Goal: Task Accomplishment & Management: Complete application form

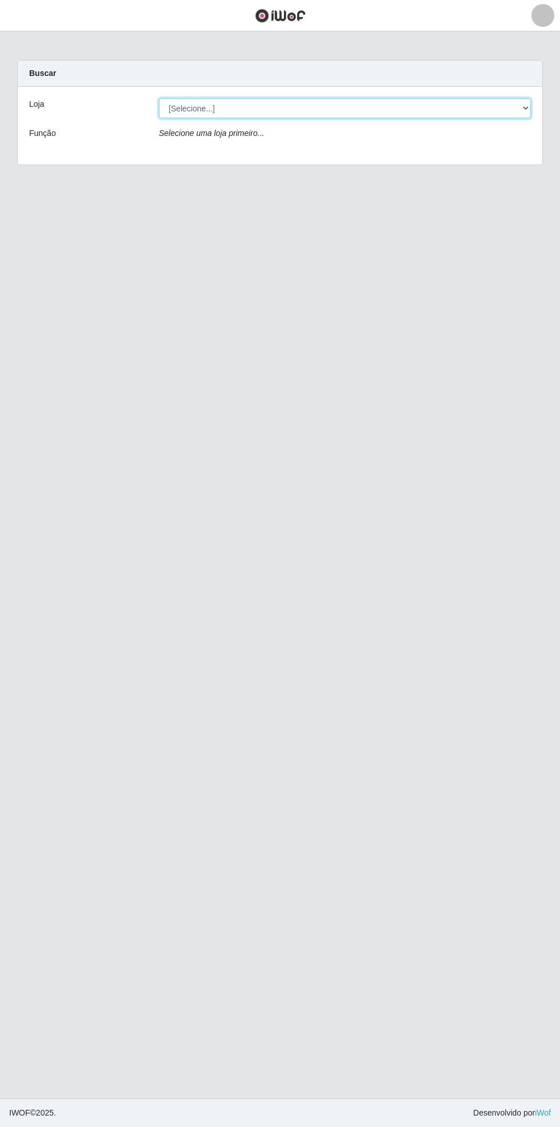
click at [520, 104] on select "[Selecione...] Bemais Supermercados - [GEOGRAPHIC_DATA]" at bounding box center [345, 108] width 372 height 20
select select "250"
click at [159, 98] on select "[Selecione...] Bemais Supermercados - [GEOGRAPHIC_DATA]" at bounding box center [345, 108] width 372 height 20
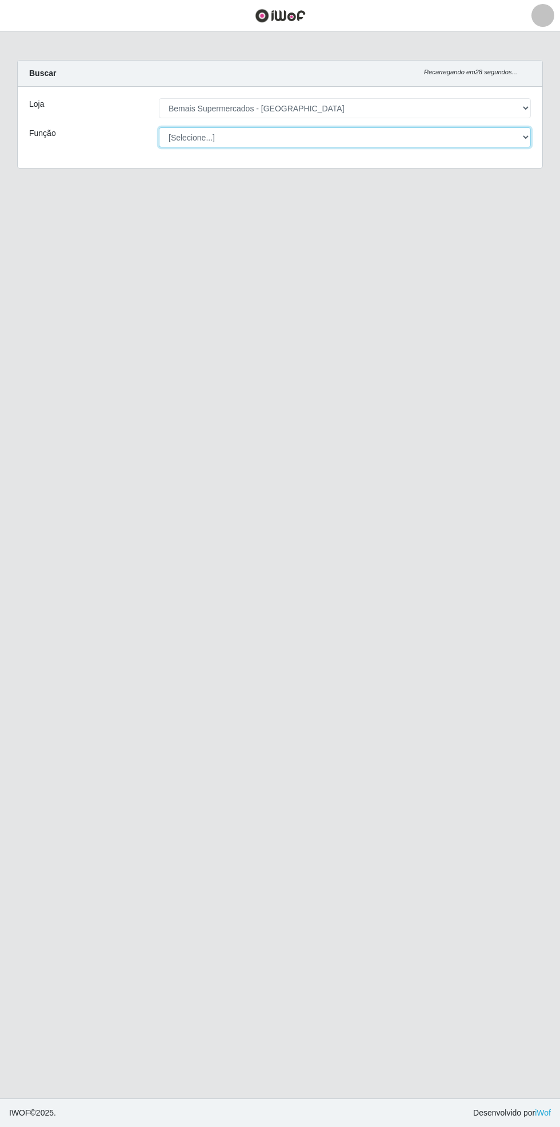
click at [528, 133] on select "[Selecione...] ASG ASG + ASG ++ Auxiliar de Estacionamento Auxiliar de Estacion…" at bounding box center [345, 137] width 372 height 20
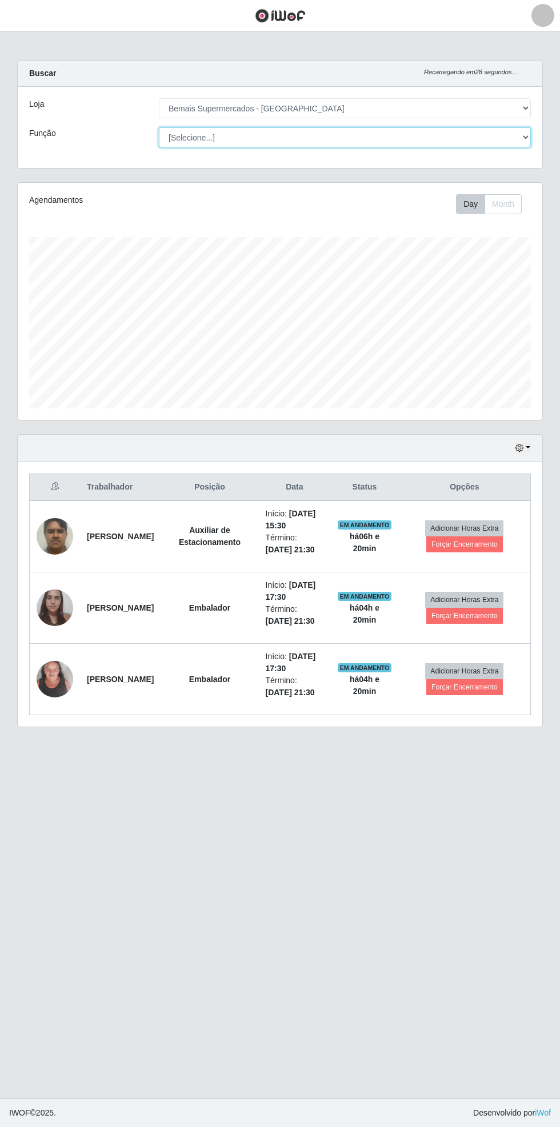
scroll to position [236, 524]
click at [159, 127] on select "[Selecione...] ASG ASG + ASG ++ Auxiliar de Estacionamento Auxiliar de Estacion…" at bounding box center [345, 137] width 372 height 20
click at [529, 446] on button "button" at bounding box center [523, 448] width 16 height 13
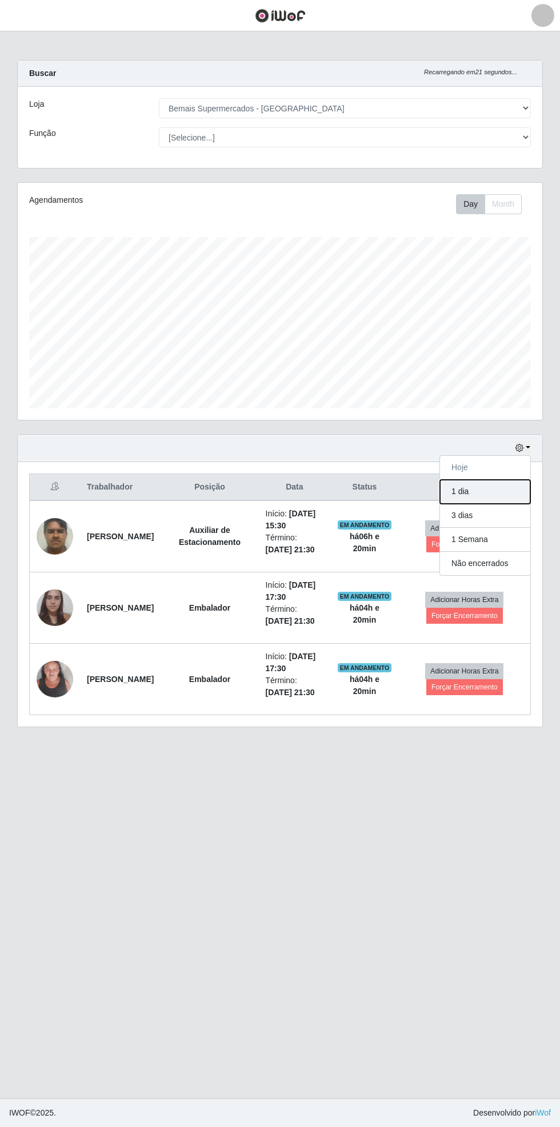
click at [519, 497] on button "1 dia" at bounding box center [485, 492] width 90 height 24
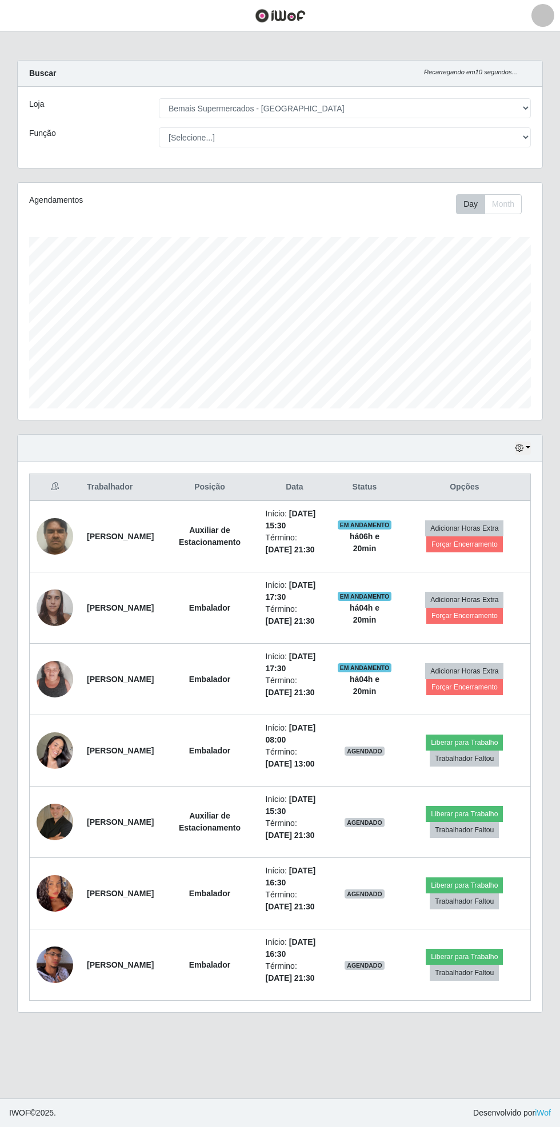
scroll to position [93, 0]
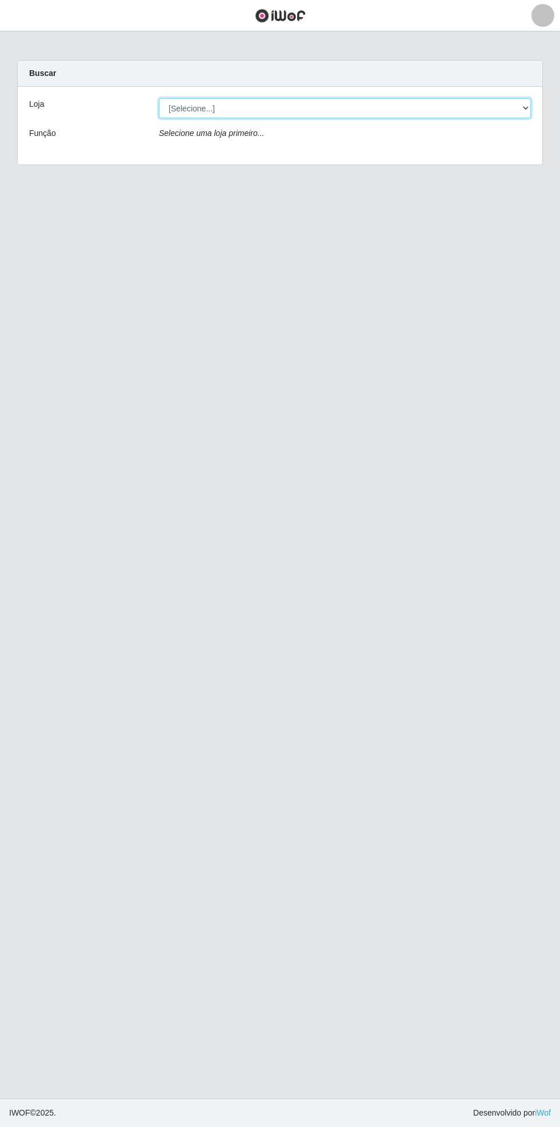
click at [524, 108] on select "[Selecione...] Bemais Supermercados - [GEOGRAPHIC_DATA]" at bounding box center [345, 108] width 372 height 20
select select "250"
click at [159, 98] on select "[Selecione...] Bemais Supermercados - [GEOGRAPHIC_DATA]" at bounding box center [345, 108] width 372 height 20
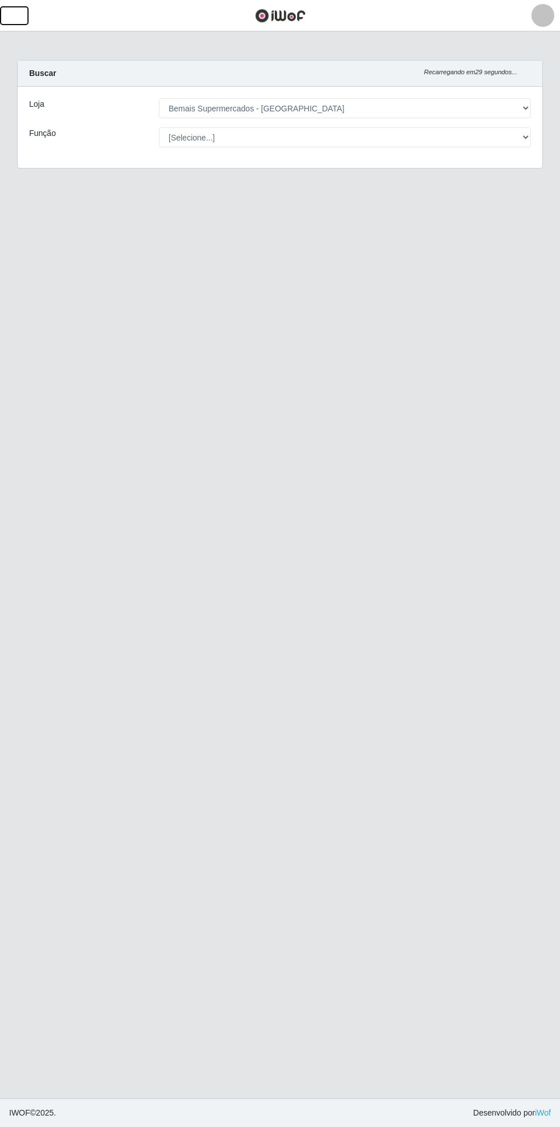
click at [21, 23] on button "button" at bounding box center [14, 15] width 29 height 19
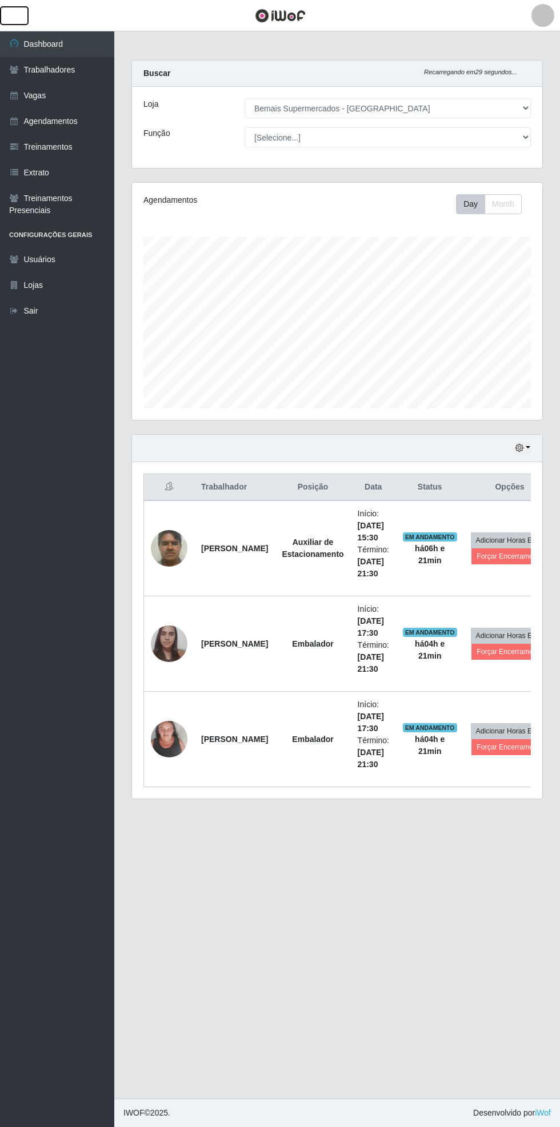
scroll to position [236, 410]
click at [55, 97] on link "Vagas" at bounding box center [57, 96] width 114 height 26
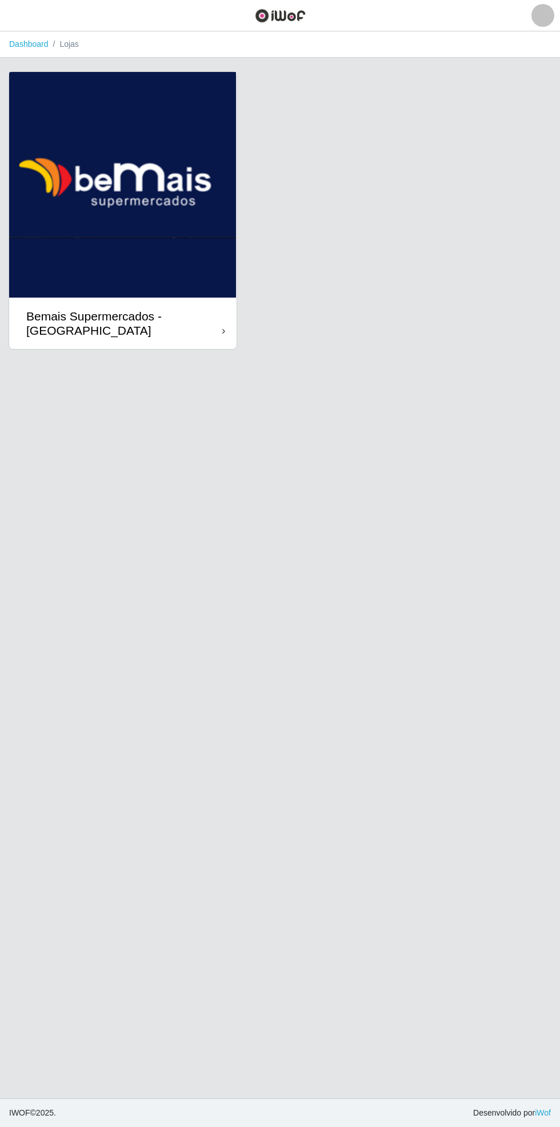
click at [212, 326] on div "Bemais Supermercados - [GEOGRAPHIC_DATA]" at bounding box center [124, 323] width 196 height 29
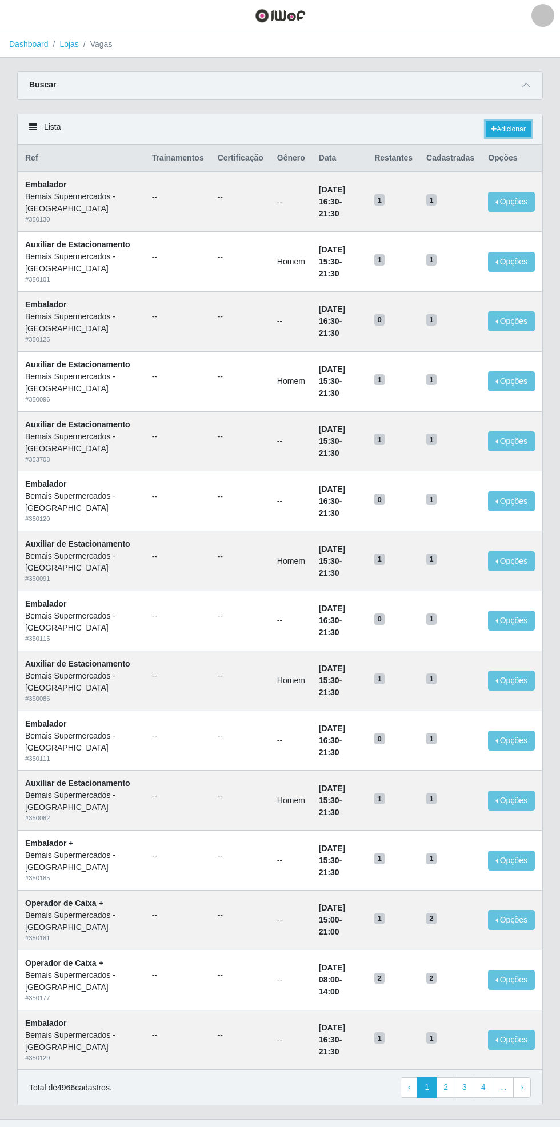
click at [511, 125] on link "Adicionar" at bounding box center [507, 129] width 45 height 16
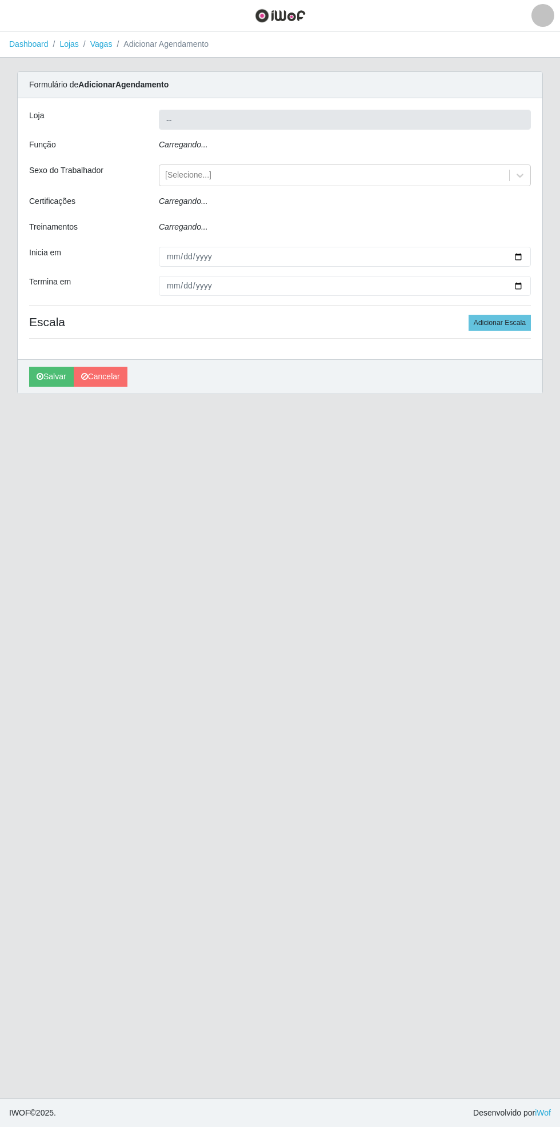
type input "Bemais Supermercados - [GEOGRAPHIC_DATA]"
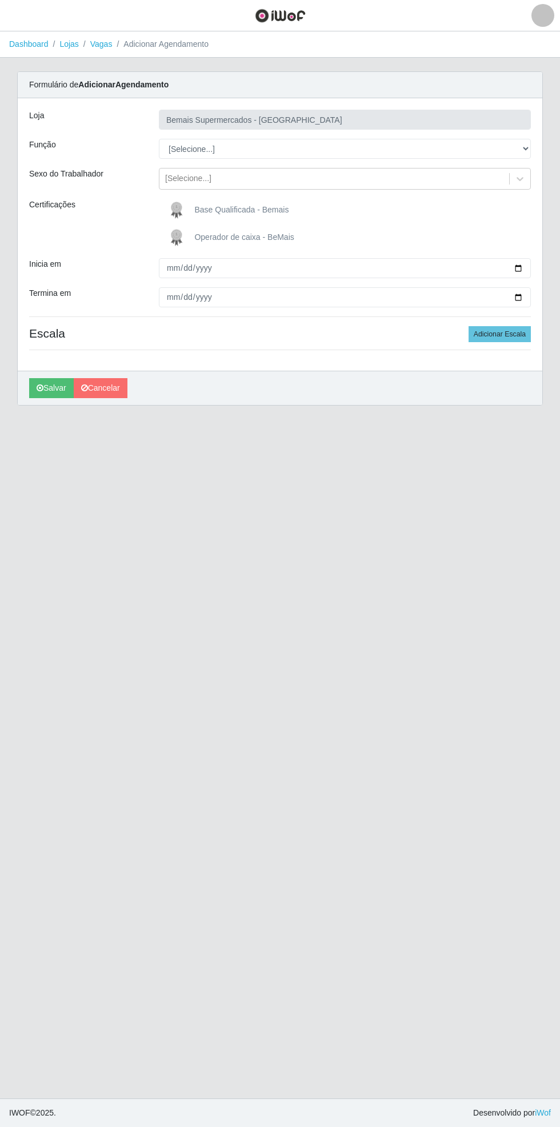
click at [541, 147] on div "Loja Bemais Supermercados - Cidade Universitária Função [Selecione...] ASG ASG …" at bounding box center [280, 234] width 524 height 272
click at [530, 152] on select "[Selecione...] ASG ASG + ASG ++ Auxiliar de Estacionamento Auxiliar de Estacion…" at bounding box center [345, 149] width 372 height 20
select select "72"
click at [159, 139] on select "[Selecione...] ASG ASG + ASG ++ Auxiliar de Estacionamento Auxiliar de Estacion…" at bounding box center [345, 149] width 372 height 20
click at [219, 236] on span "Operador de caixa - BeMais" at bounding box center [243, 236] width 99 height 9
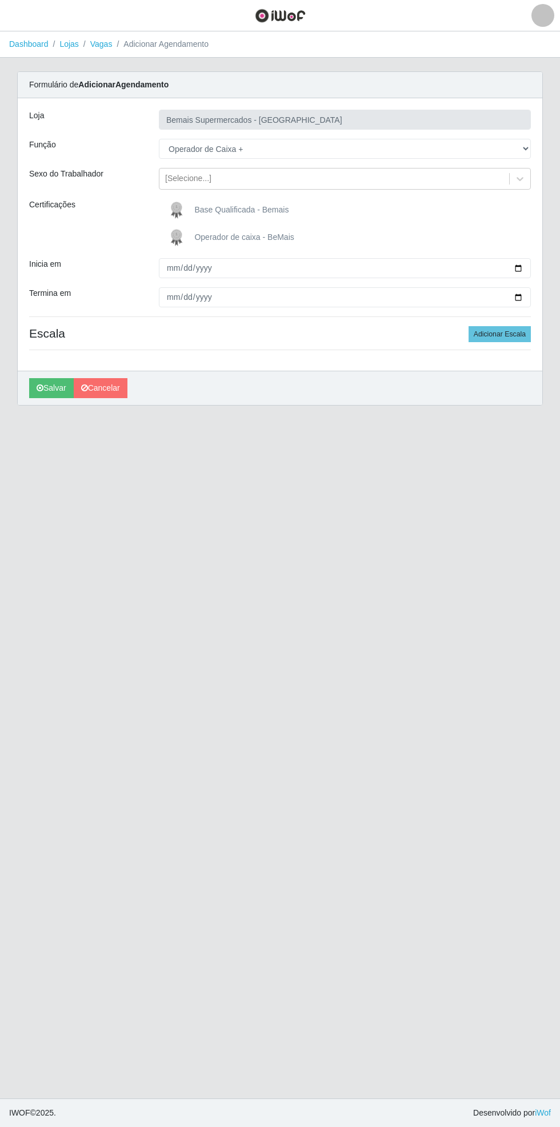
click at [0, 0] on input "Operador de caixa - BeMais" at bounding box center [0, 0] width 0 height 0
click at [525, 267] on input "Inicia em" at bounding box center [345, 268] width 372 height 20
type input "2025-10-01"
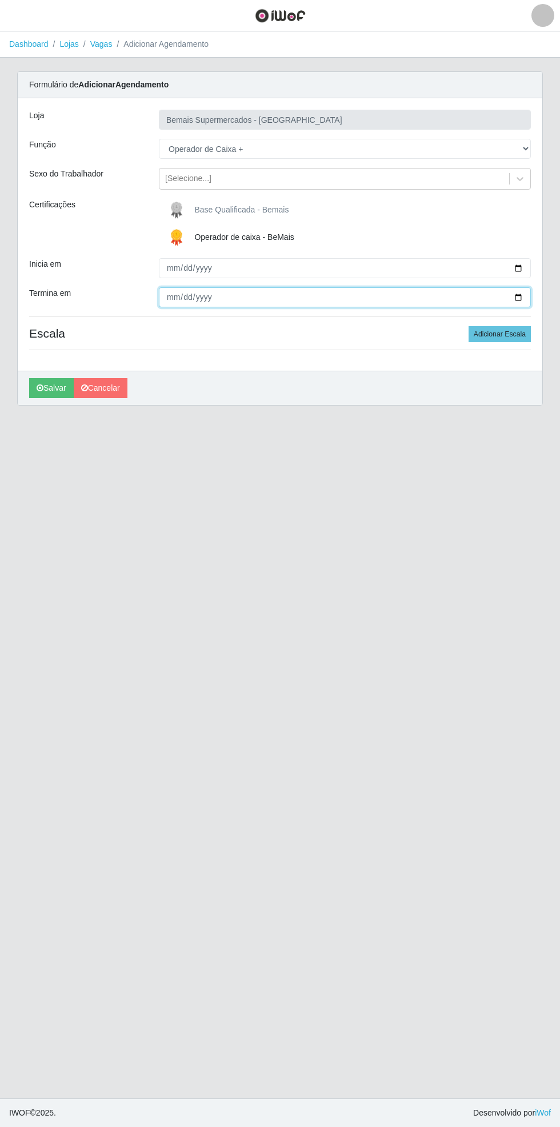
click at [526, 298] on input "Termina em" at bounding box center [345, 297] width 372 height 20
type input "2025-10-01"
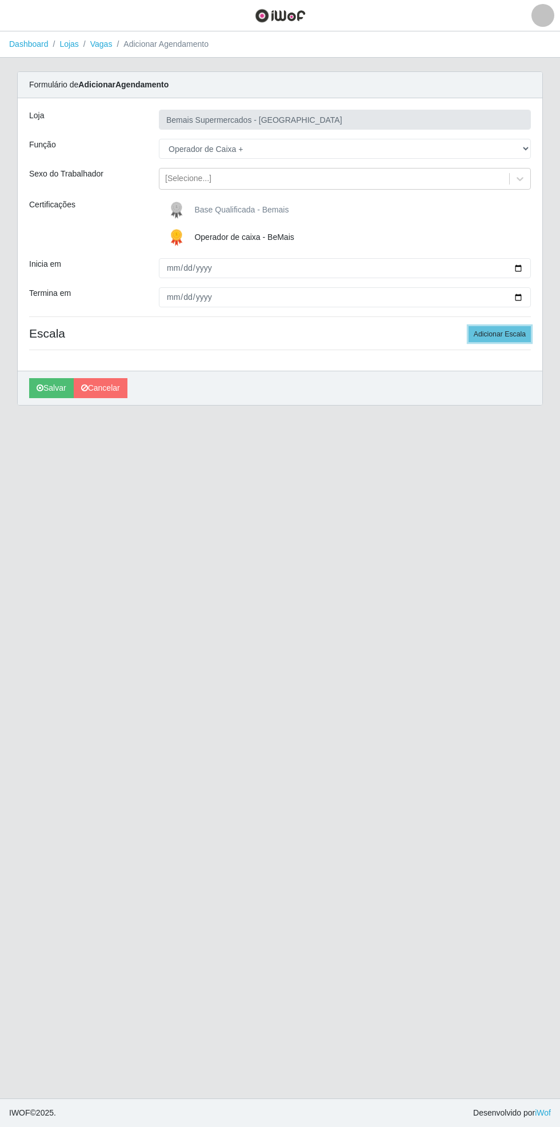
click at [513, 334] on button "Adicionar Escala" at bounding box center [499, 334] width 62 height 16
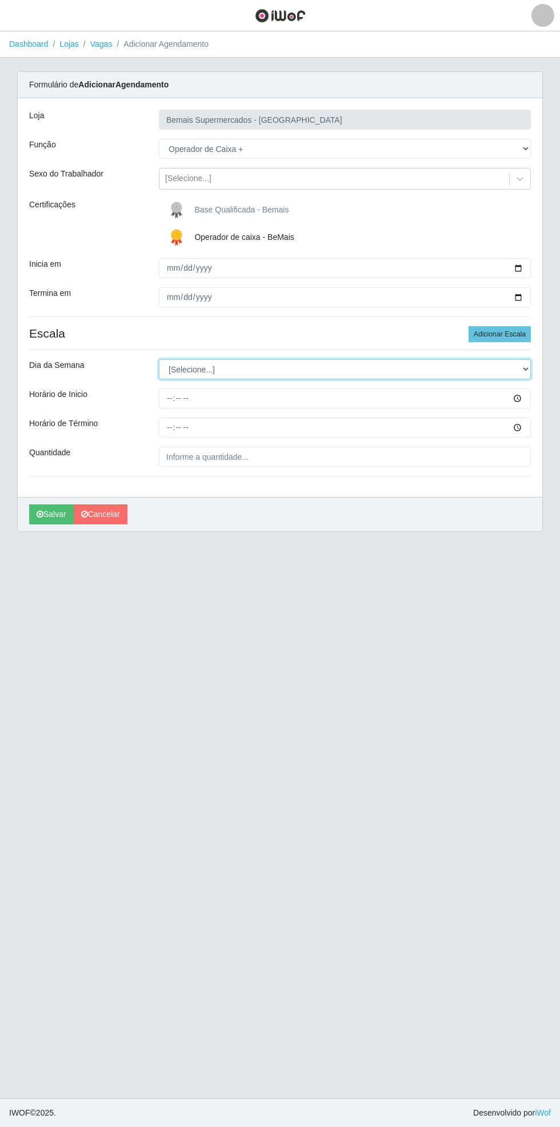
click at [529, 374] on select "[Selecione...] Segunda Terça Quarta Quinta Sexta Sábado Domingo" at bounding box center [345, 369] width 372 height 20
select select "3"
click at [159, 359] on select "[Selecione...] Segunda Terça Quarta Quinta Sexta Sábado Domingo" at bounding box center [345, 369] width 372 height 20
click at [545, 384] on div "Carregando... Formulário de Adicionar Agendamento Loja Bemais Supermercados - C…" at bounding box center [280, 308] width 543 height 474
click at [544, 395] on div "Carregando... Formulário de Adicionar Agendamento Loja Bemais Supermercados - C…" at bounding box center [280, 308] width 543 height 474
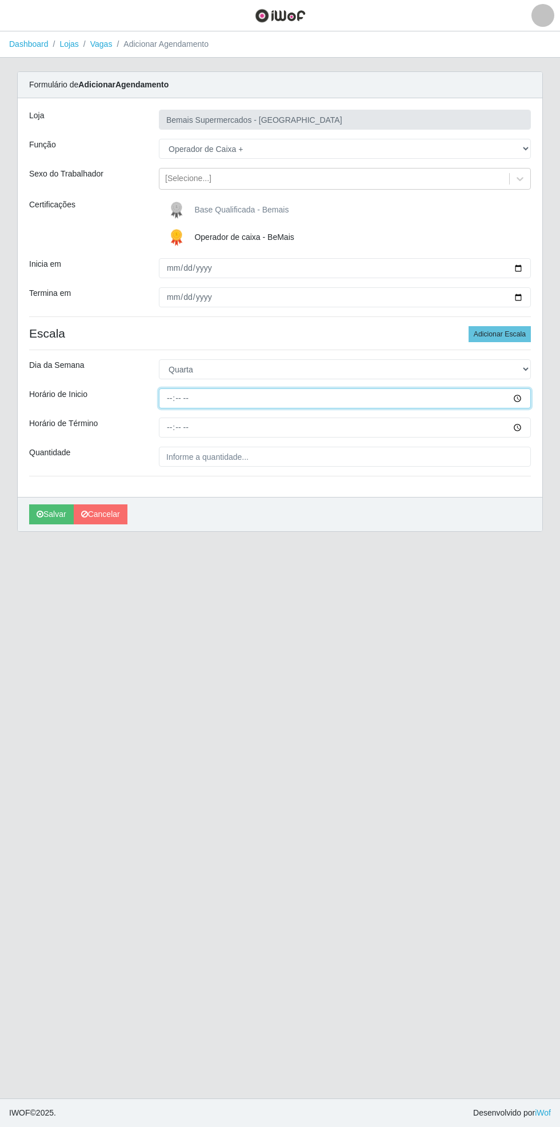
click at [528, 400] on input "Horário de Inicio" at bounding box center [345, 398] width 372 height 20
type input "08:00"
click at [525, 434] on input "Horário de Término" at bounding box center [345, 428] width 372 height 20
type input "13:00"
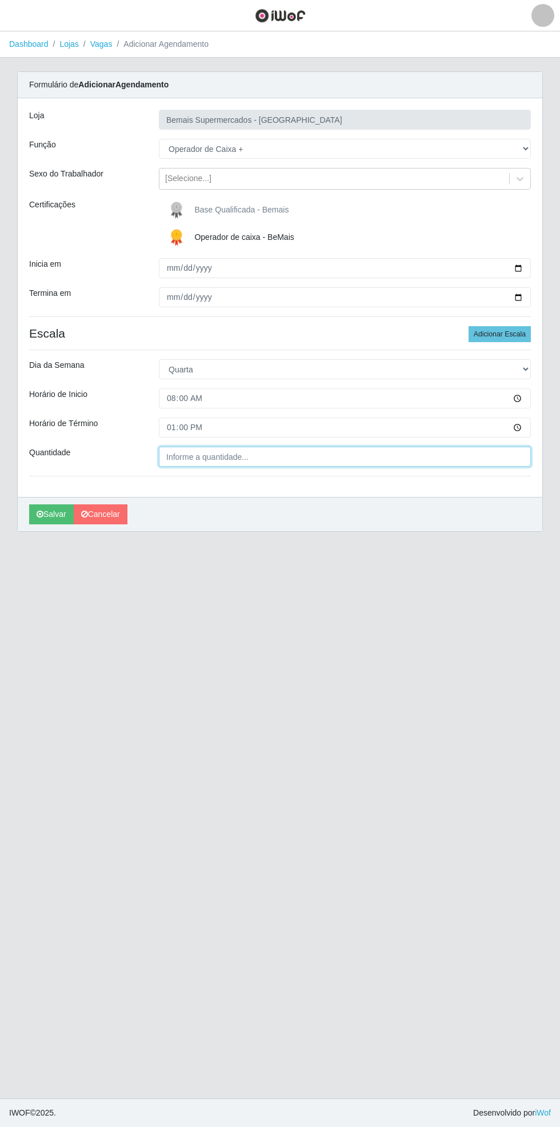
click at [238, 459] on input "Quantidade" at bounding box center [345, 457] width 372 height 20
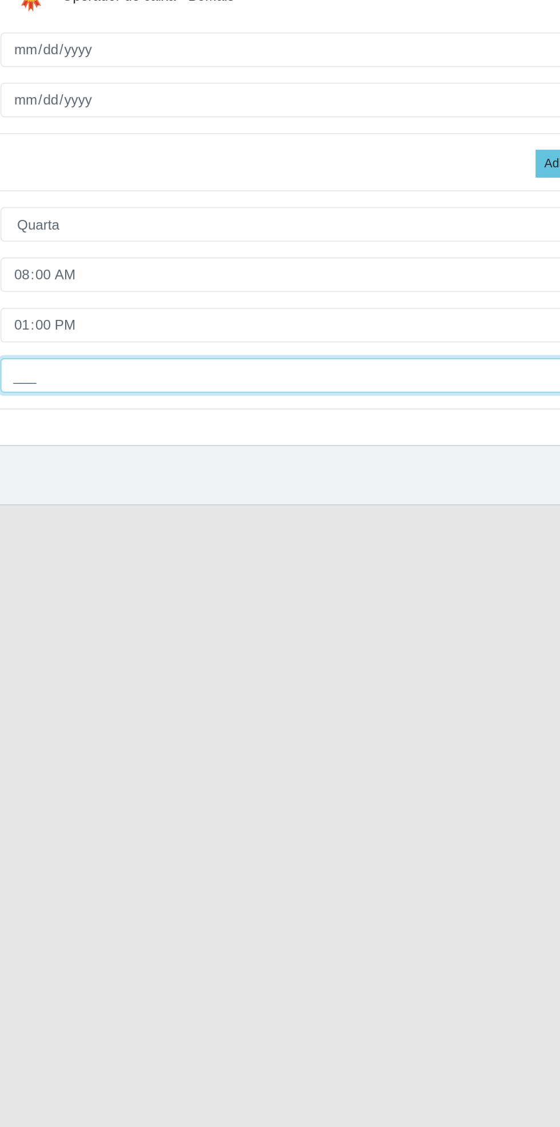
type input "1__"
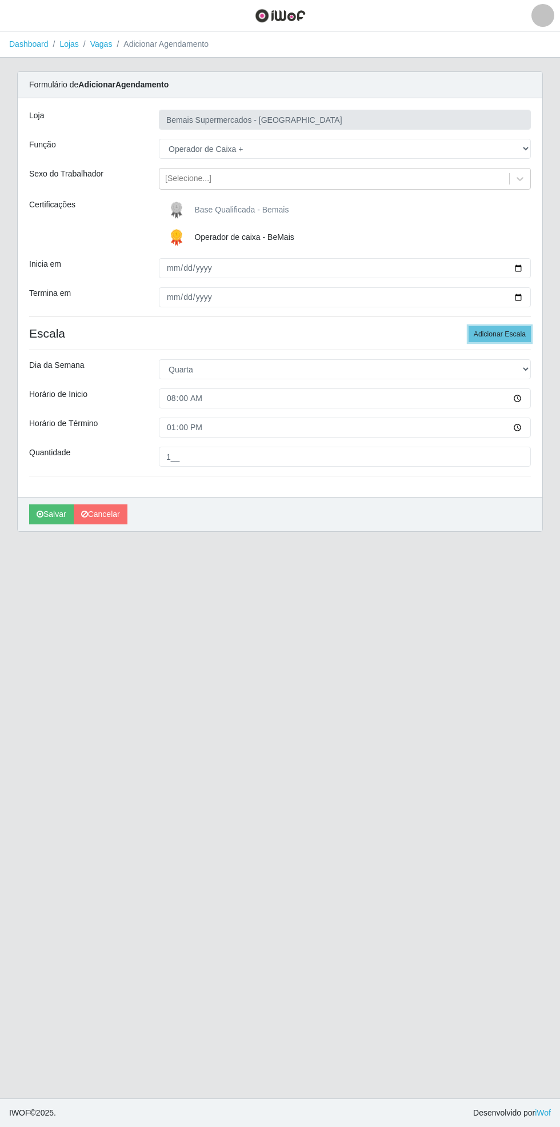
click at [509, 334] on button "Adicionar Escala" at bounding box center [499, 334] width 62 height 16
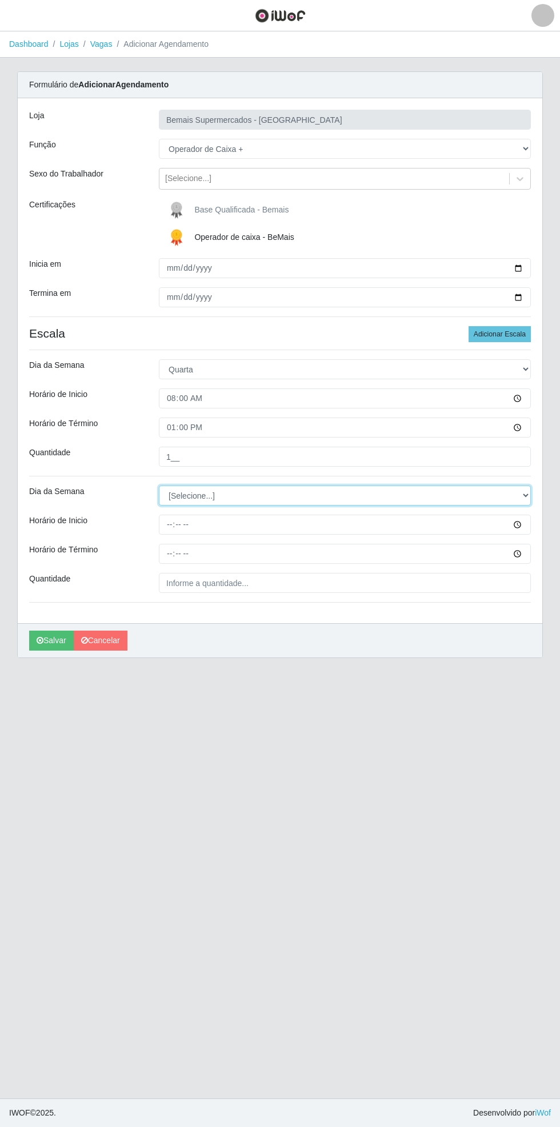
click at [529, 495] on select "[Selecione...] Segunda Terça Quarta Quinta Sexta Sábado Domingo" at bounding box center [345, 495] width 372 height 20
select select "3"
click at [159, 485] on select "[Selecione...] Segunda Terça Quarta Quinta Sexta Sábado Domingo" at bounding box center [345, 495] width 372 height 20
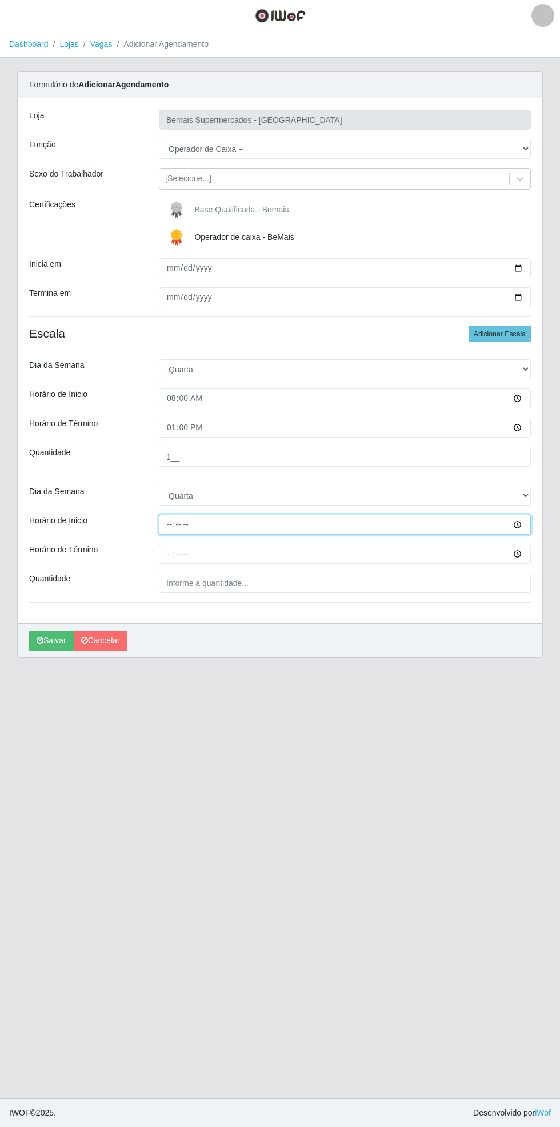
click at [528, 525] on input "Horário de Inicio" at bounding box center [345, 525] width 372 height 20
type input "16:00"
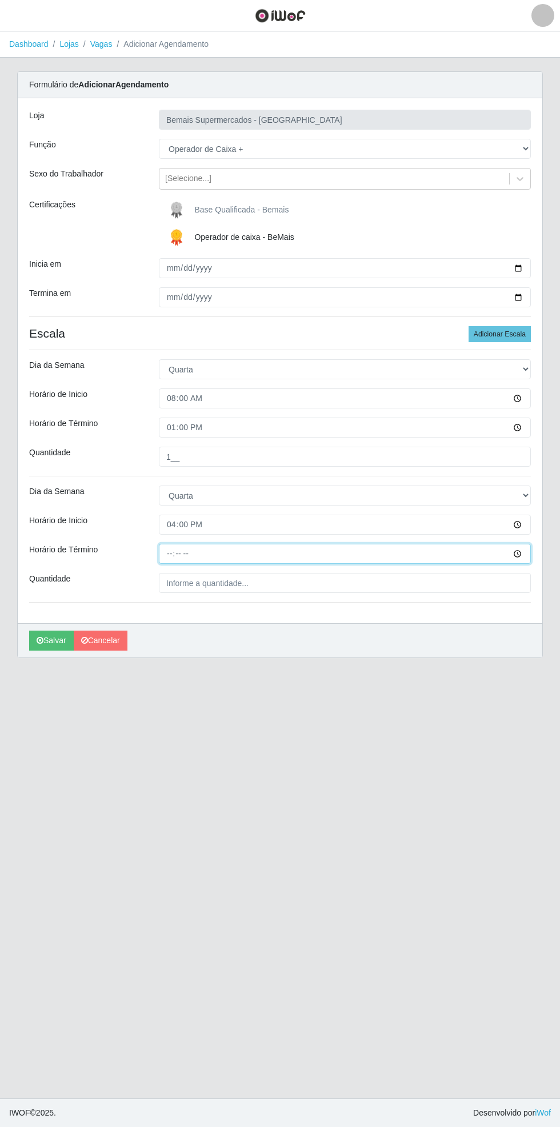
click at [527, 555] on input "Horário de Término" at bounding box center [345, 554] width 372 height 20
type input "21:00"
click at [222, 584] on input "Quantidade" at bounding box center [345, 583] width 372 height 20
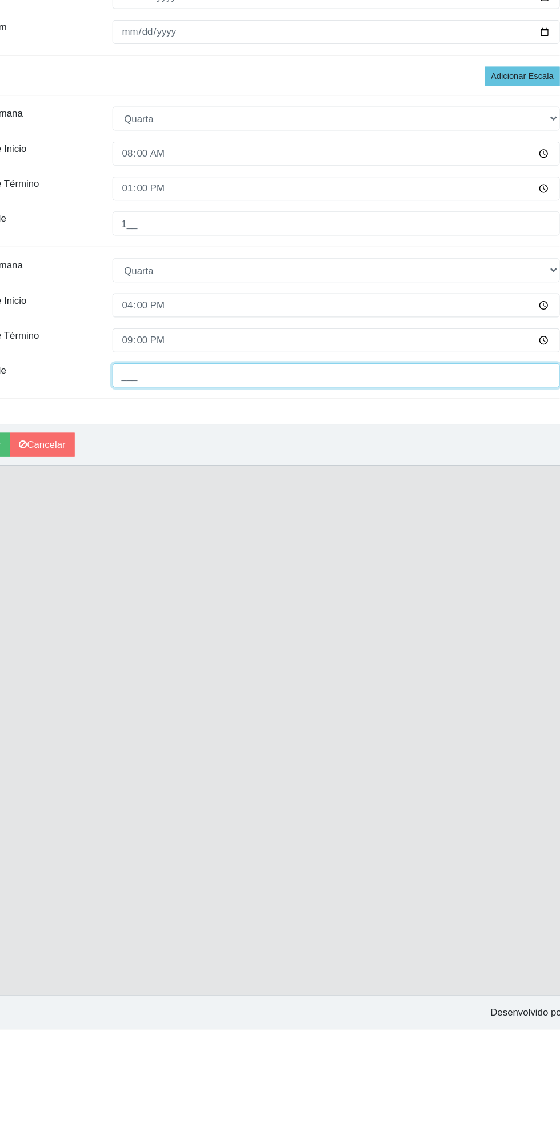
type input "1__"
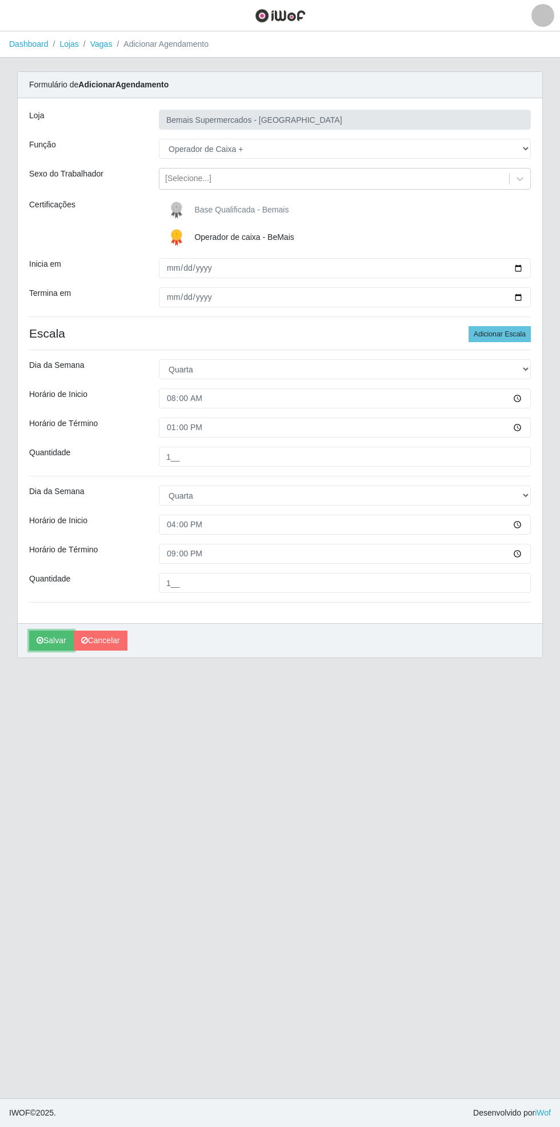
click at [43, 645] on button "Salvar" at bounding box center [51, 641] width 45 height 20
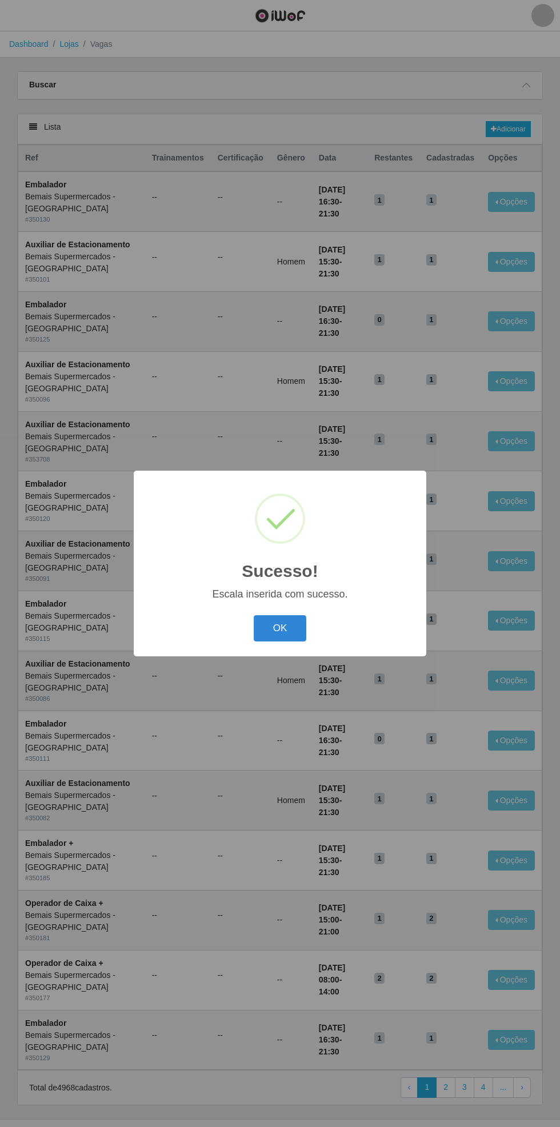
click at [284, 616] on button "OK" at bounding box center [280, 628] width 53 height 27
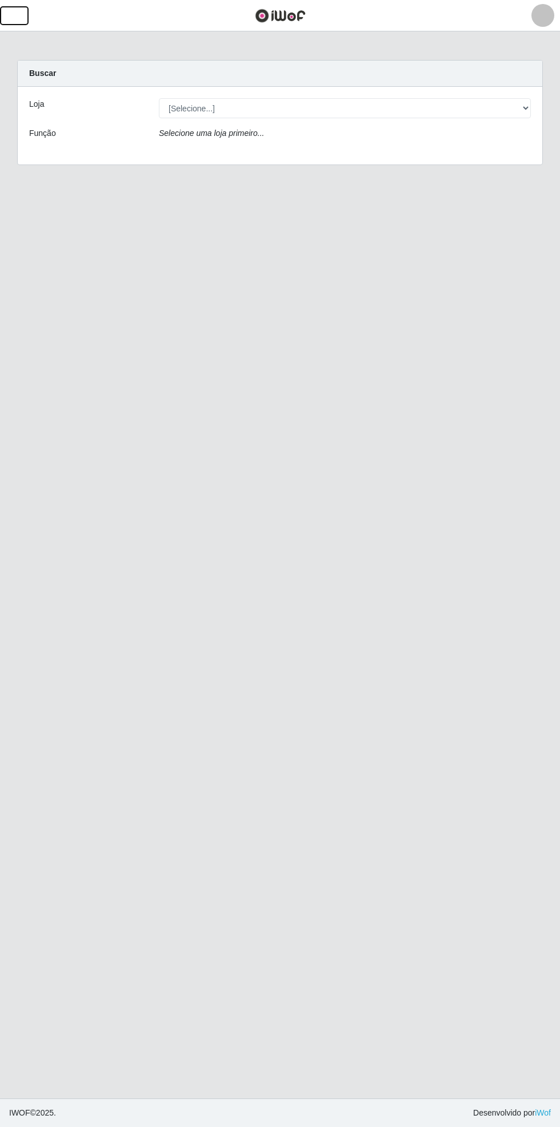
click at [25, 19] on button "button" at bounding box center [14, 15] width 29 height 19
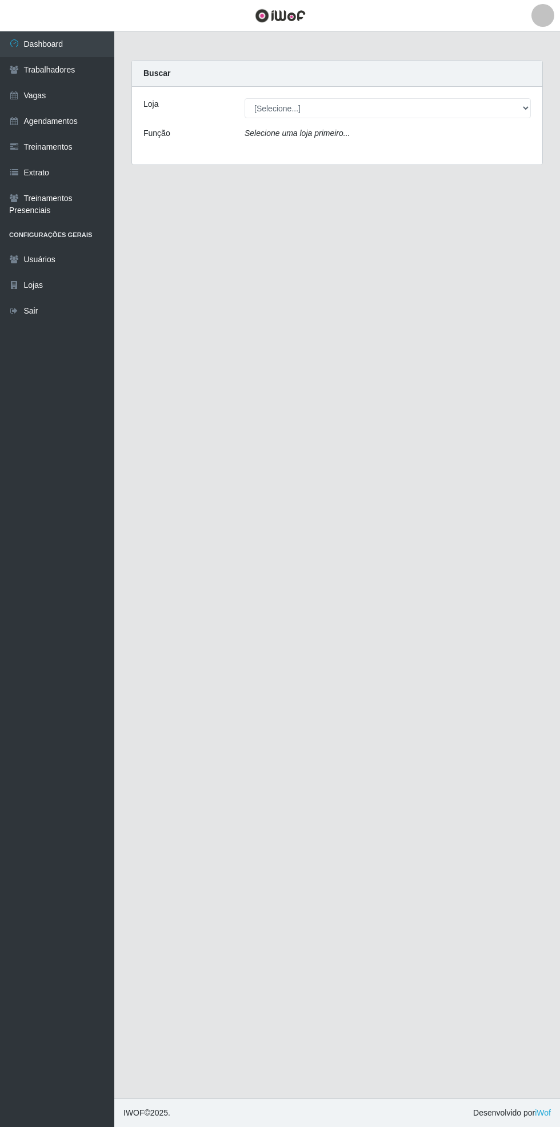
click at [75, 119] on link "Agendamentos" at bounding box center [57, 122] width 114 height 26
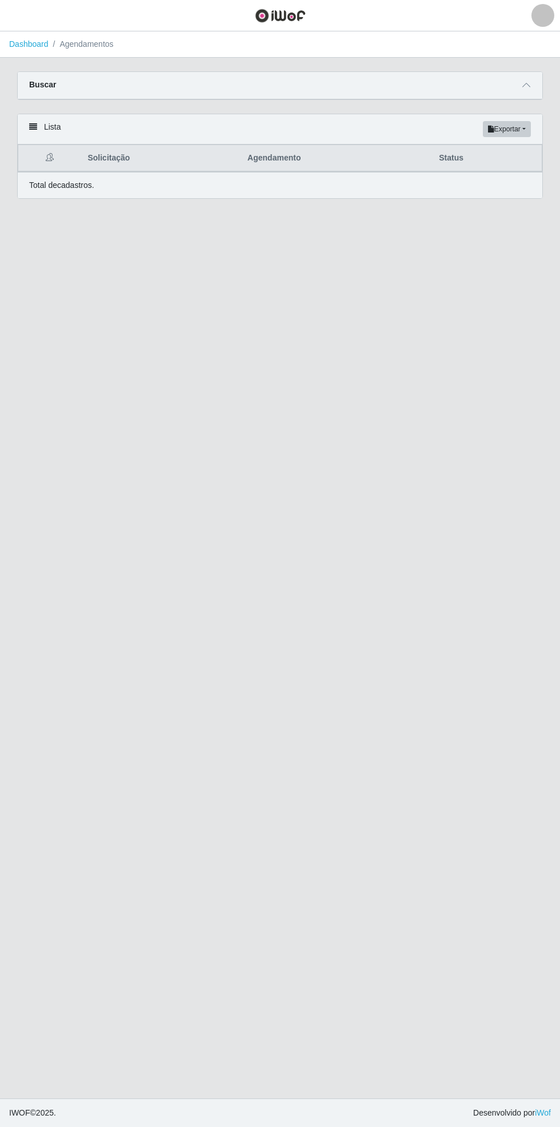
click at [531, 86] on span at bounding box center [526, 85] width 14 height 13
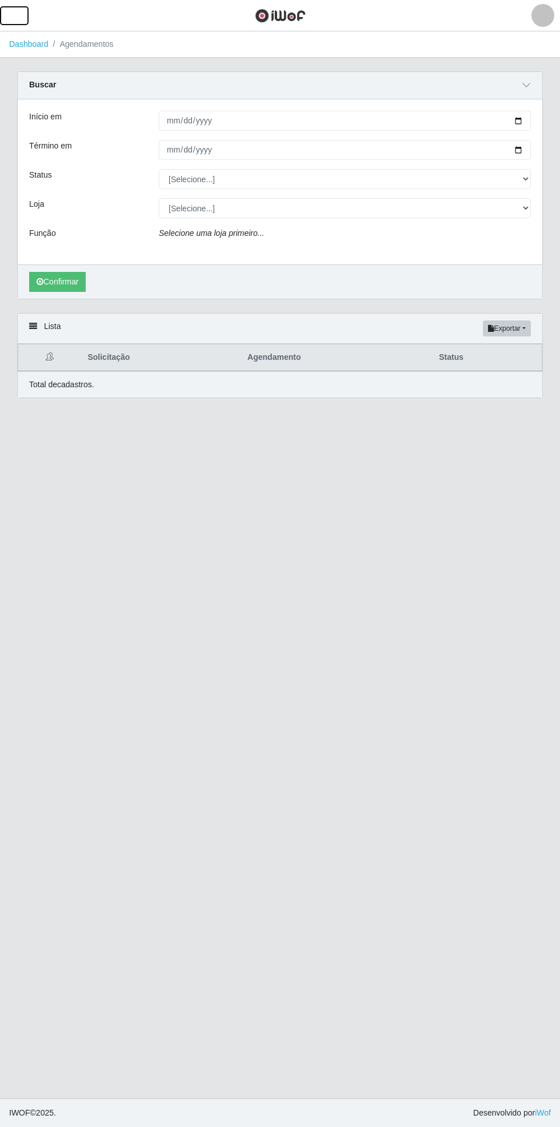
click at [17, 15] on span "button" at bounding box center [14, 15] width 15 height 13
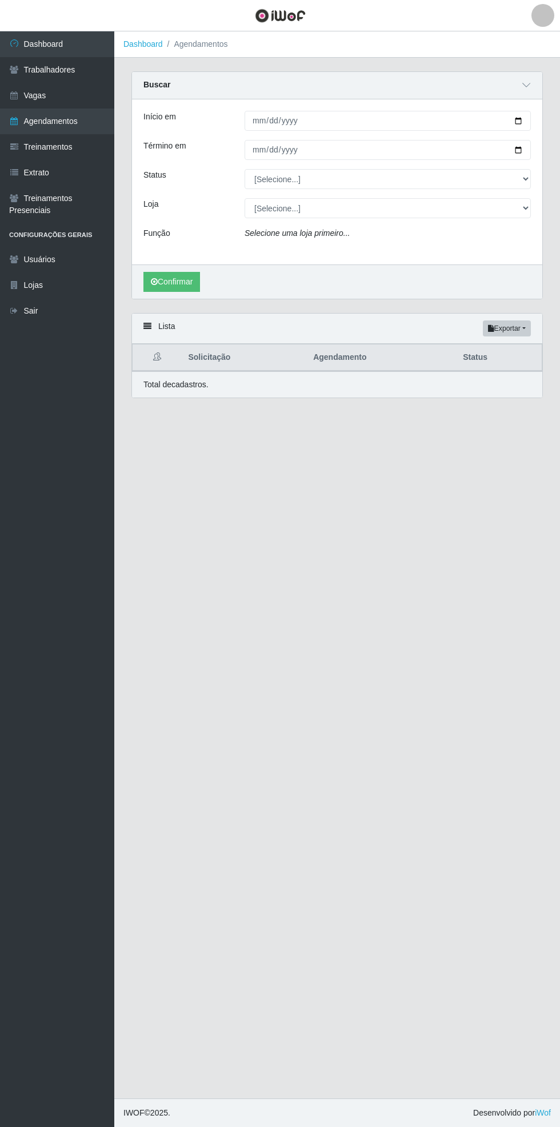
click at [64, 49] on link "Dashboard" at bounding box center [57, 44] width 114 height 26
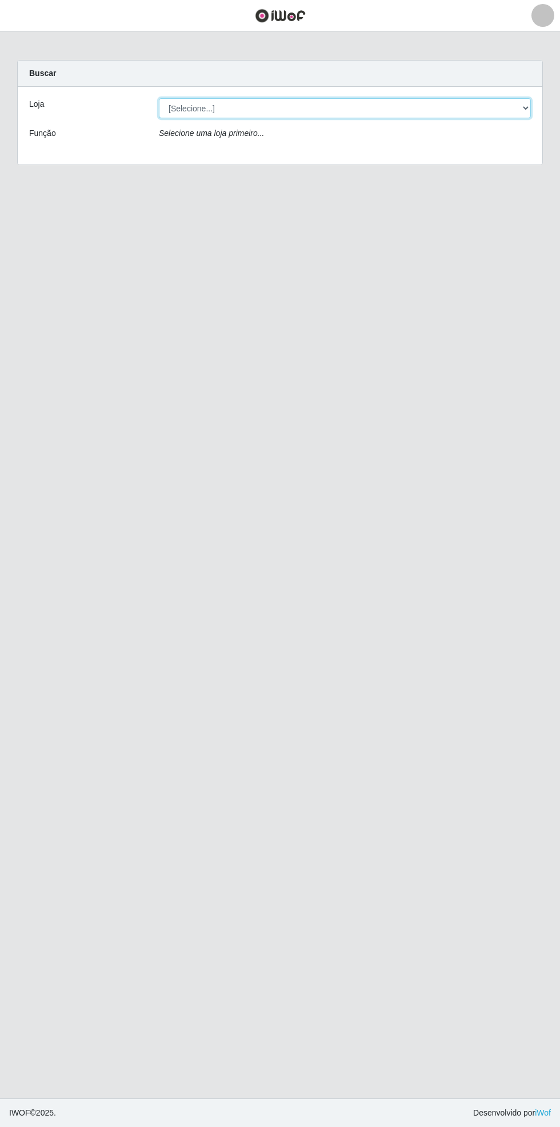
click at [529, 108] on select "[Selecione...] Bemais Supermercados - [GEOGRAPHIC_DATA]" at bounding box center [345, 108] width 372 height 20
select select "250"
click at [159, 98] on select "[Selecione...] Bemais Supermercados - [GEOGRAPHIC_DATA]" at bounding box center [345, 108] width 372 height 20
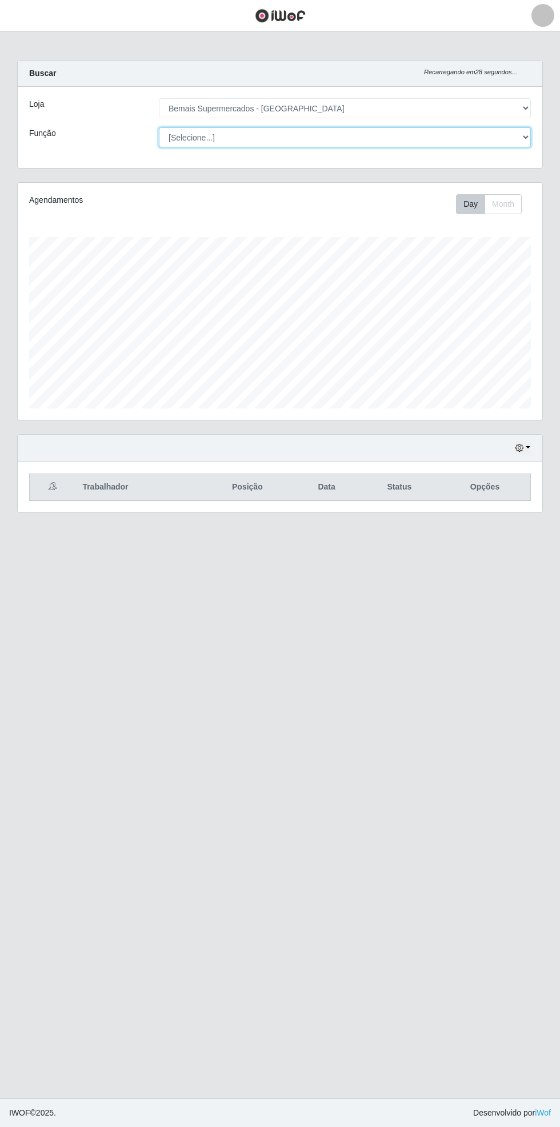
click at [525, 128] on select "[Selecione...] ASG ASG + ASG ++ Auxiliar de Estacionamento Auxiliar de Estacion…" at bounding box center [345, 137] width 372 height 20
click at [159, 127] on select "[Selecione...] ASG ASG + ASG ++ Auxiliar de Estacionamento Auxiliar de Estacion…" at bounding box center [345, 137] width 372 height 20
click at [545, 444] on div "Hoje 1 dia 3 dias 1 Semana Não encerrados Trabalhador Posição Data Status Opções" at bounding box center [280, 480] width 543 height 93
click at [528, 446] on button "button" at bounding box center [523, 448] width 16 height 13
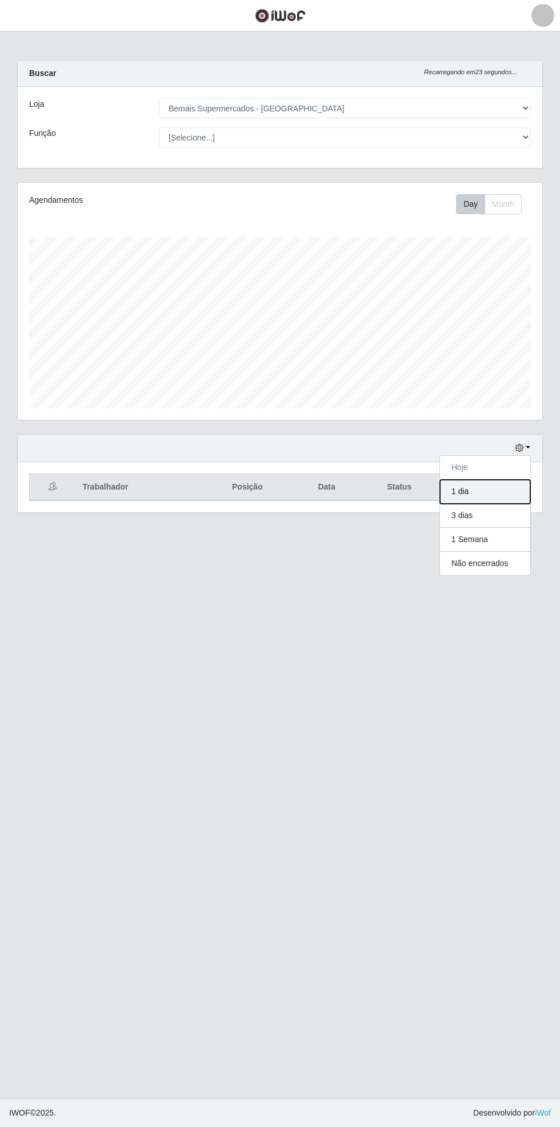
click at [519, 492] on button "1 dia" at bounding box center [485, 492] width 90 height 24
